Goal: Entertainment & Leisure: Consume media (video, audio)

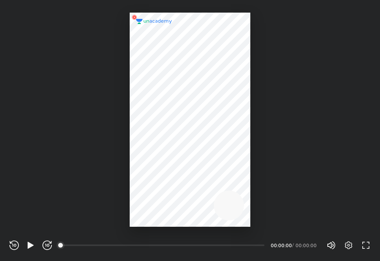
scroll to position [261, 380]
click at [29, 246] on icon "button" at bounding box center [31, 244] width 6 height 7
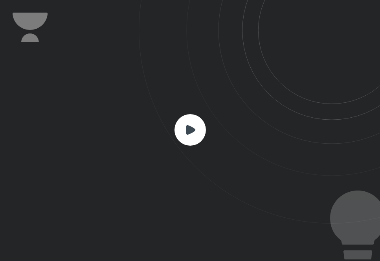
click at [195, 137] on rect at bounding box center [190, 129] width 31 height 31
click at [188, 123] on rect at bounding box center [190, 129] width 31 height 31
click at [190, 129] on icon at bounding box center [190, 129] width 9 height 9
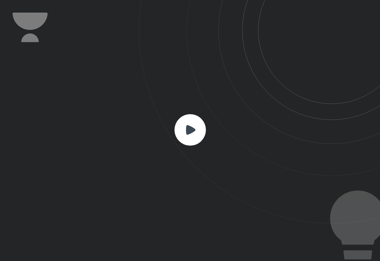
click at [190, 129] on icon at bounding box center [190, 129] width 9 height 9
